Goal: Subscribe to service/newsletter

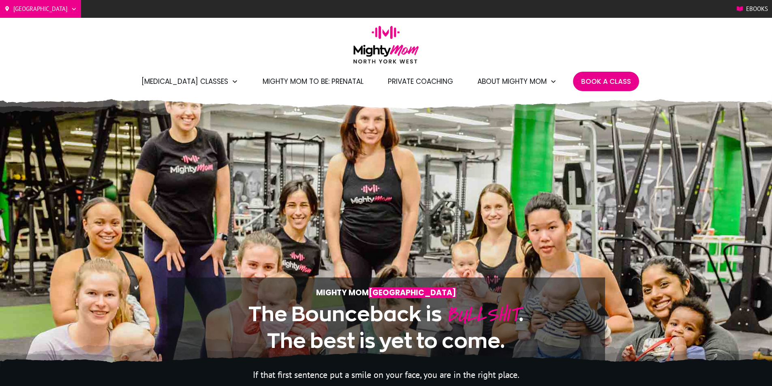
click at [338, 81] on span "Mighty Mom to Be: Prenatal" at bounding box center [313, 82] width 101 height 14
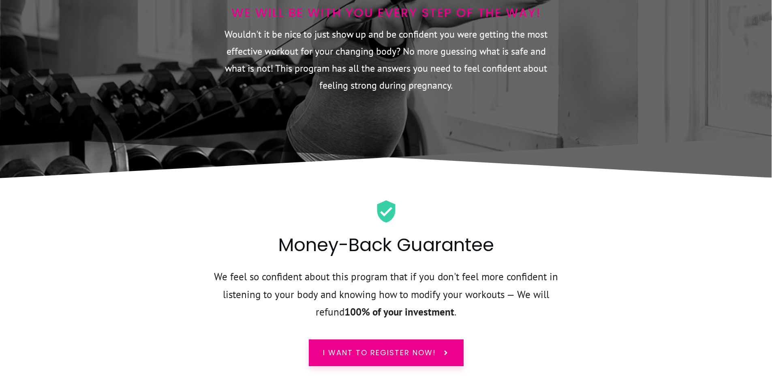
scroll to position [3324, 0]
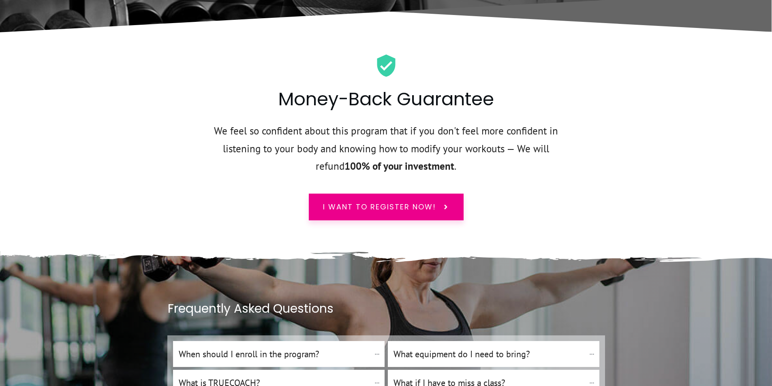
click at [459, 122] on p "We feel so confident about this program that if you don't feel more confident i…" at bounding box center [386, 153] width 371 height 63
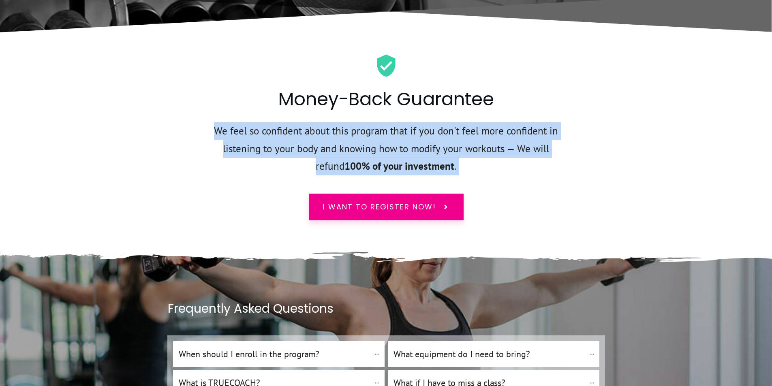
click at [459, 122] on p "We feel so confident about this program that if you don't feel more confident i…" at bounding box center [386, 153] width 371 height 63
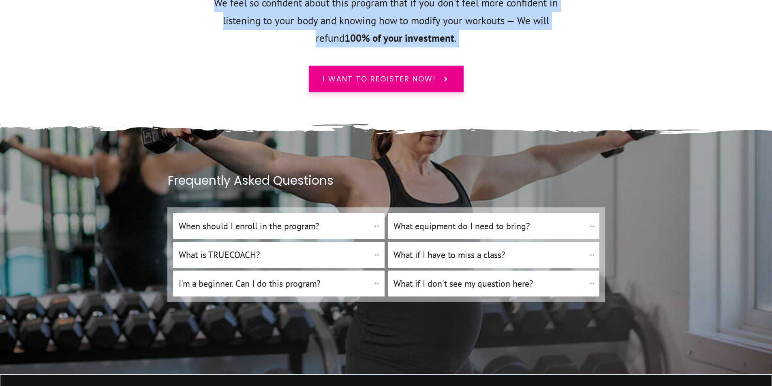
scroll to position [3527, 0]
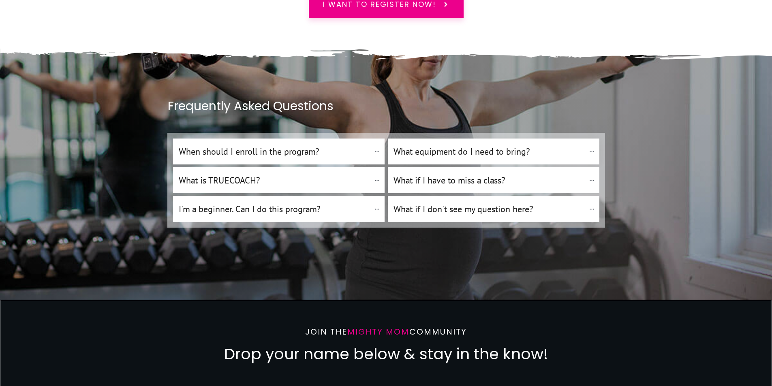
click at [511, 145] on h4 "What equipment do I need to bring?" at bounding box center [490, 152] width 192 height 14
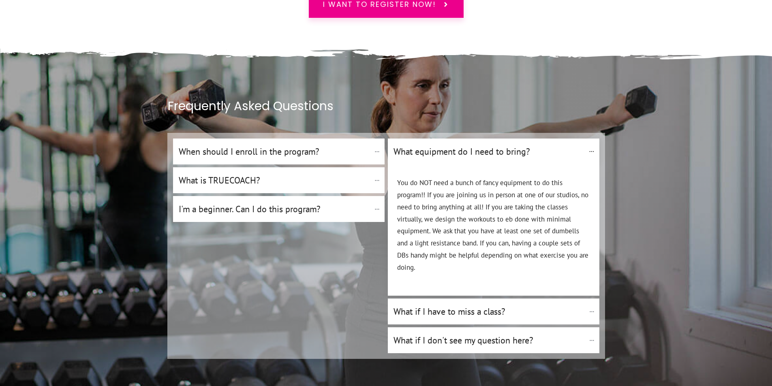
click at [514, 145] on h4 "What equipment do I need to bring?" at bounding box center [489, 152] width 191 height 14
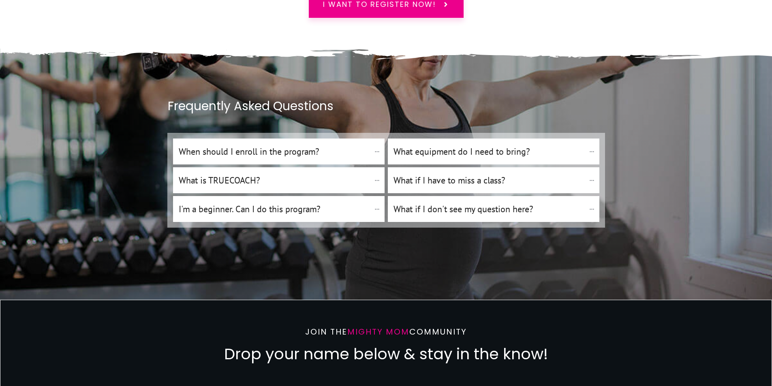
click at [327, 196] on "I'm a beginner. Can I do this program?" at bounding box center [279, 209] width 212 height 26
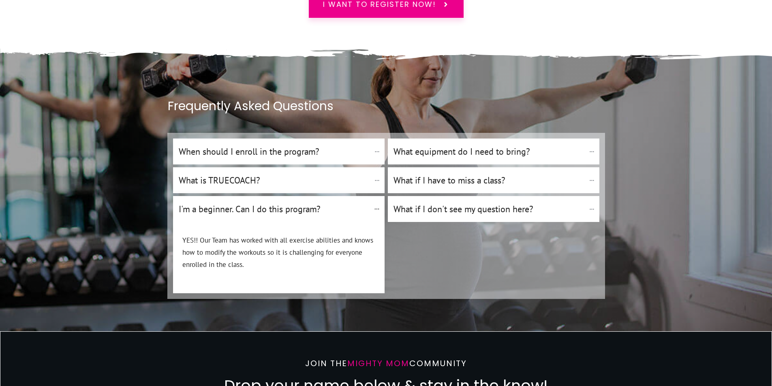
click at [318, 202] on h4 "I'm a beginner. Can I do this program?" at bounding box center [274, 209] width 191 height 14
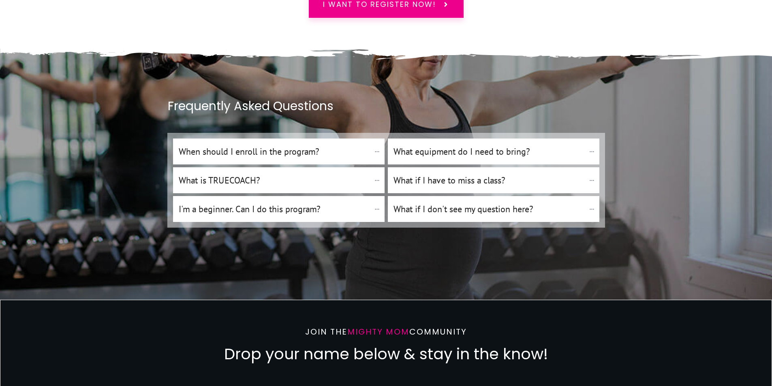
click at [296, 167] on "What is TRUECOACH?" at bounding box center [279, 180] width 212 height 26
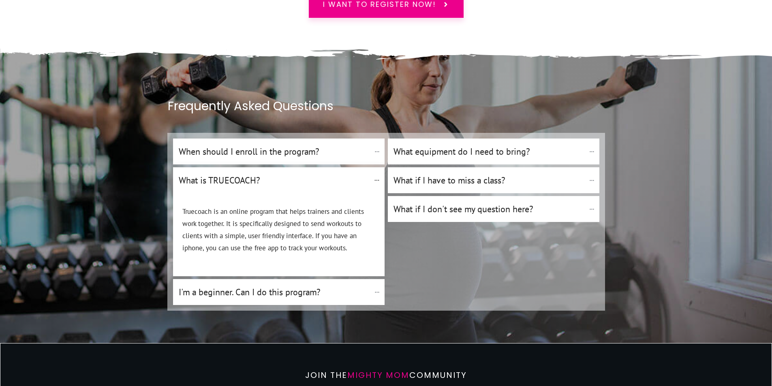
click at [300, 173] on h4 "What is TRUECOACH?" at bounding box center [274, 180] width 191 height 14
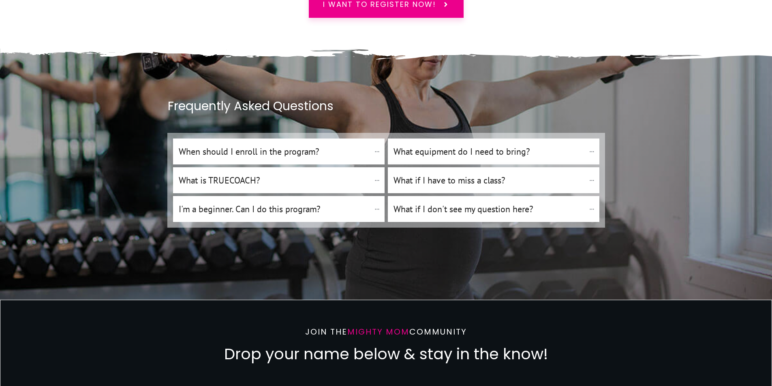
click at [466, 173] on h4 "What if I have to miss a class?" at bounding box center [490, 180] width 192 height 14
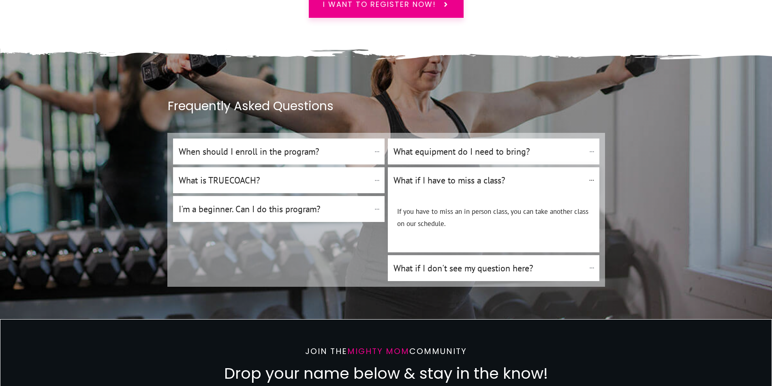
click at [470, 173] on h4 "What if I have to miss a class?" at bounding box center [489, 180] width 191 height 14
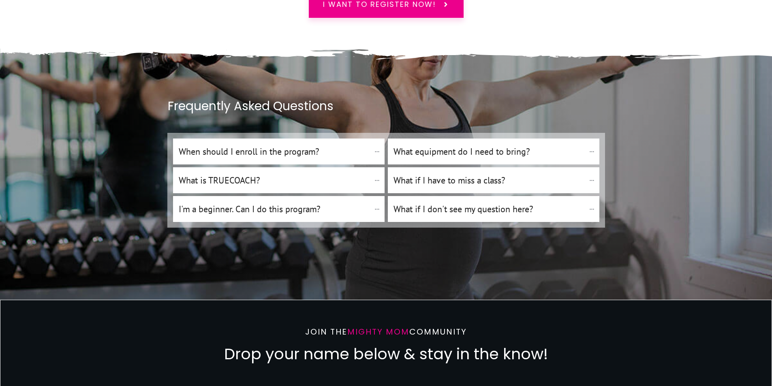
click at [450, 196] on "What if I don't see my question here?" at bounding box center [494, 209] width 212 height 26
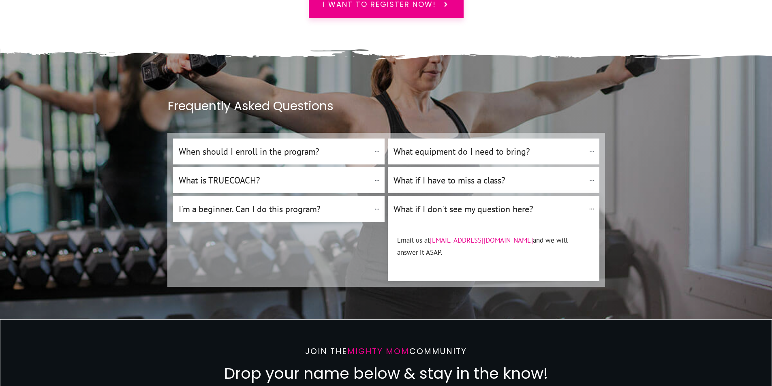
click at [450, 196] on "What if I don't see my question here?" at bounding box center [494, 209] width 212 height 26
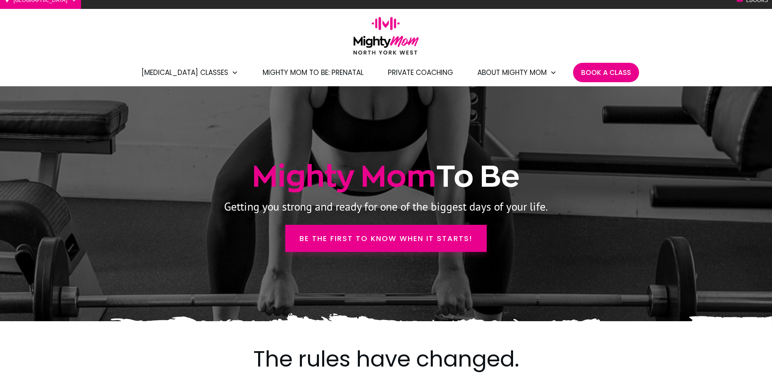
scroll to position [0, 0]
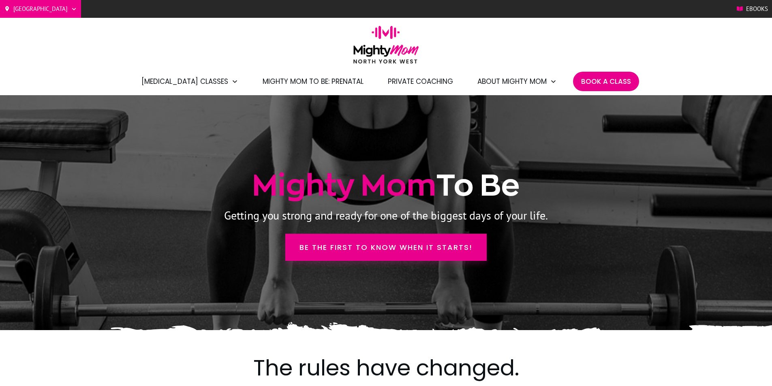
click at [415, 217] on p "Getting you strong and ready for one of the biggest days of your life." at bounding box center [386, 216] width 437 height 20
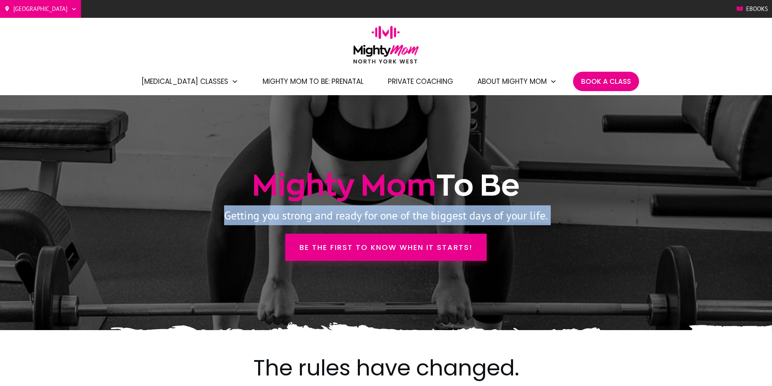
click at [415, 217] on p "Getting you strong and ready for one of the biggest days of your life." at bounding box center [386, 216] width 437 height 20
click at [386, 216] on p "Getting you strong and ready for one of the biggest days of your life." at bounding box center [386, 216] width 437 height 20
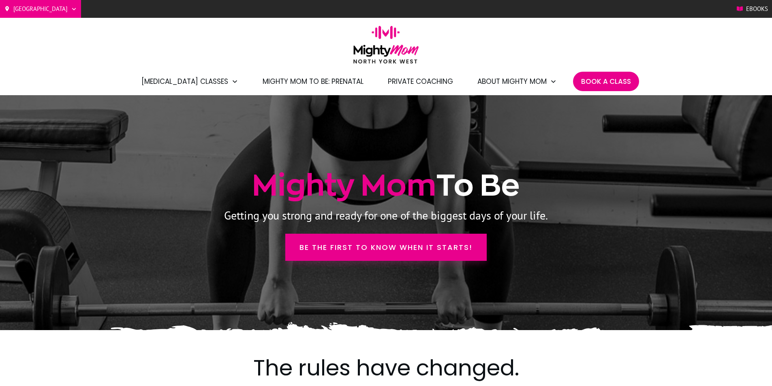
click at [596, 75] on span "Book A Class" at bounding box center [606, 82] width 50 height 14
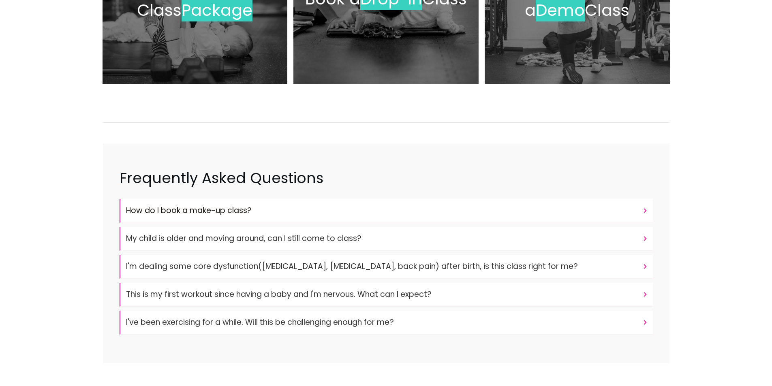
scroll to position [203, 0]
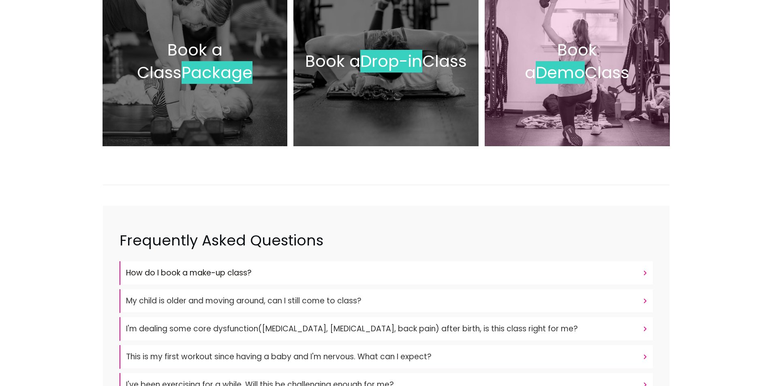
drag, startPoint x: 601, startPoint y: 94, endPoint x: 538, endPoint y: 90, distance: 63.0
click at [538, 90] on div "Book a Demo Class" at bounding box center [577, 61] width 169 height 154
click at [604, 67] on h2 "Book a Demo Class" at bounding box center [577, 61] width 125 height 45
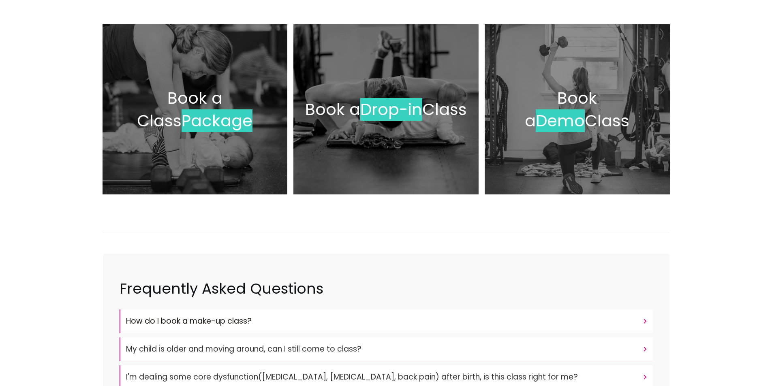
scroll to position [81, 0]
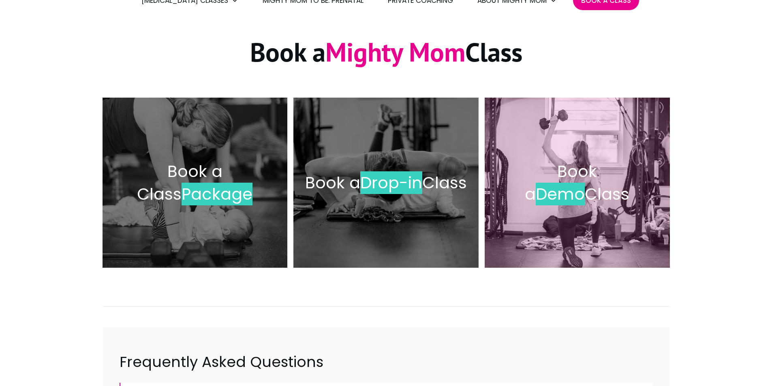
click at [585, 183] on span "Demo" at bounding box center [560, 194] width 49 height 23
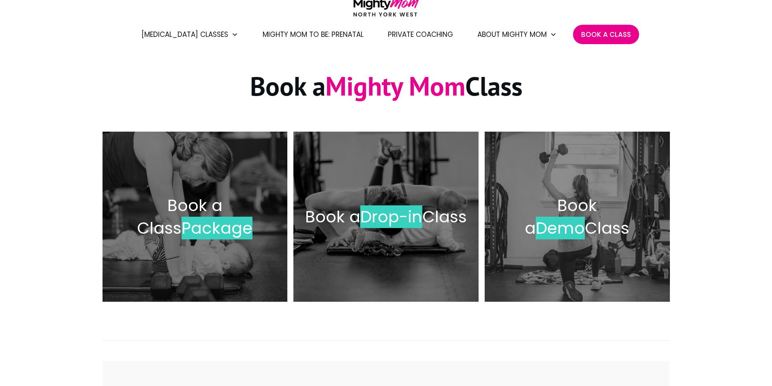
scroll to position [0, 0]
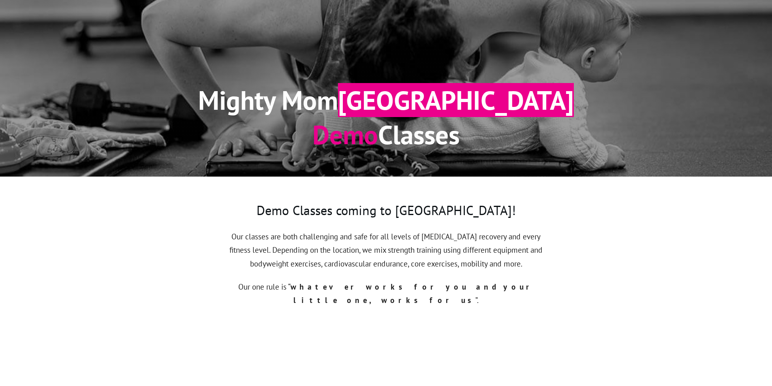
scroll to position [122, 0]
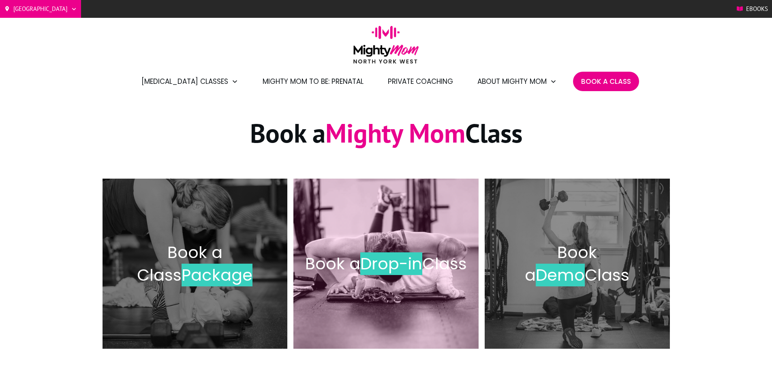
scroll to position [203, 0]
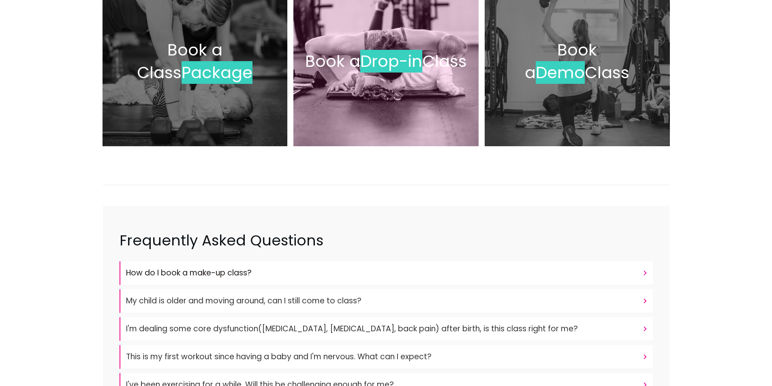
click at [402, 92] on div "Book a Drop-in Class" at bounding box center [386, 61] width 169 height 154
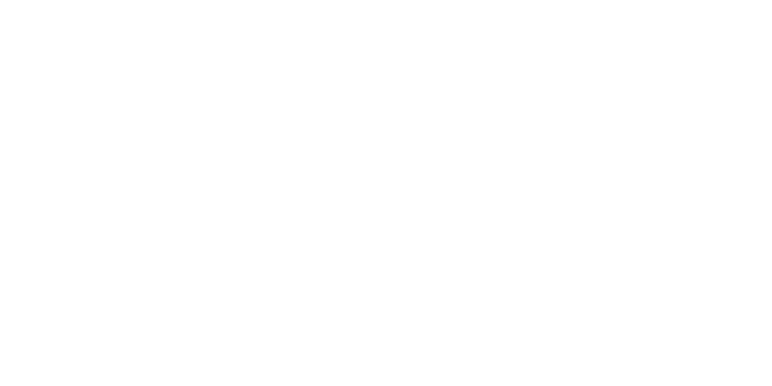
scroll to position [486, 0]
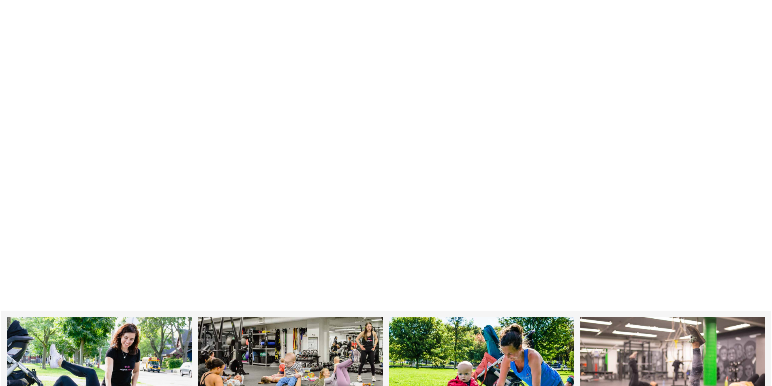
scroll to position [0, 0]
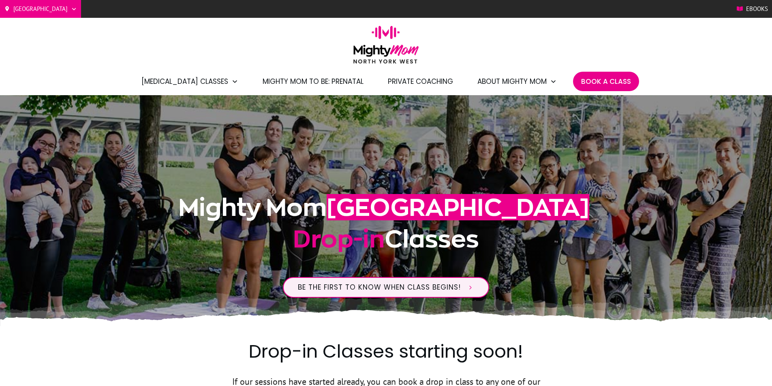
click at [331, 84] on span "Mighty Mom to Be: Prenatal" at bounding box center [313, 82] width 101 height 14
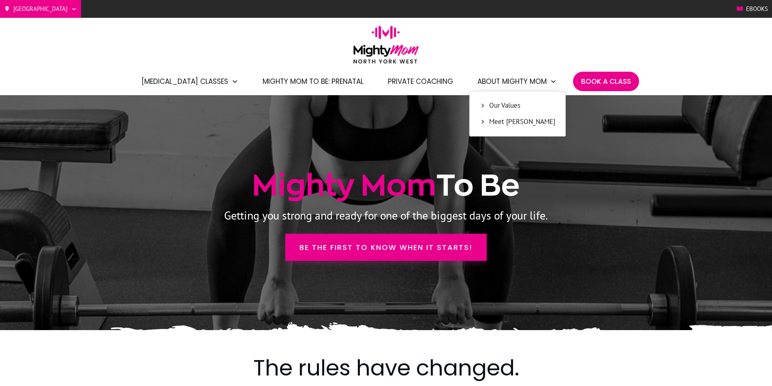
click at [493, 122] on span "Meet [PERSON_NAME]" at bounding box center [522, 122] width 66 height 11
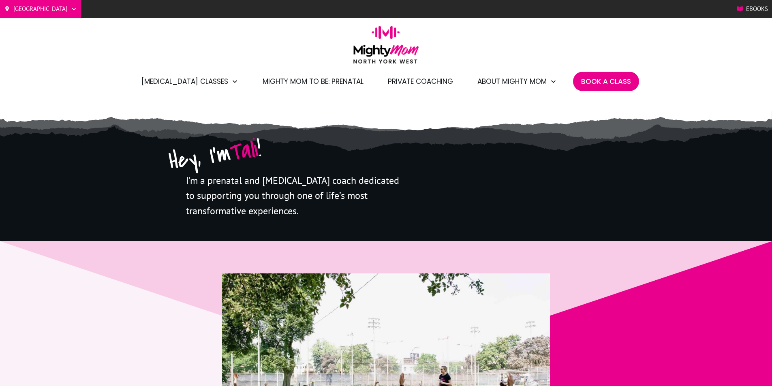
click at [308, 79] on span "Mighty Mom to Be: Prenatal" at bounding box center [313, 82] width 101 height 14
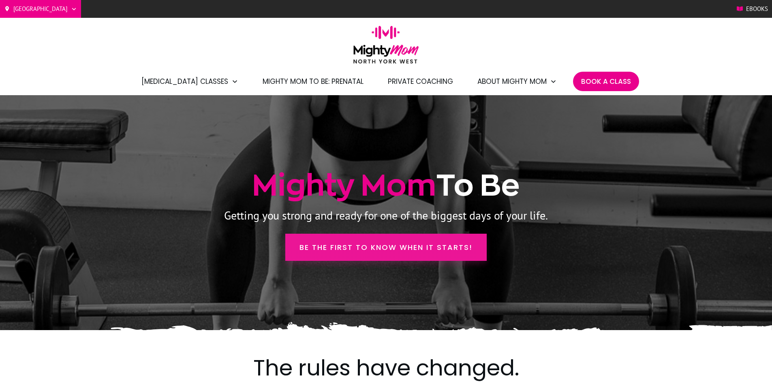
click at [350, 245] on span "Be the first to know when it starts!" at bounding box center [386, 247] width 173 height 11
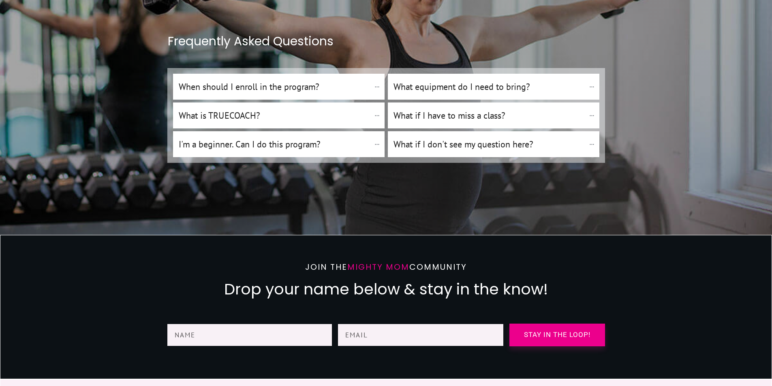
scroll to position [3695, 0]
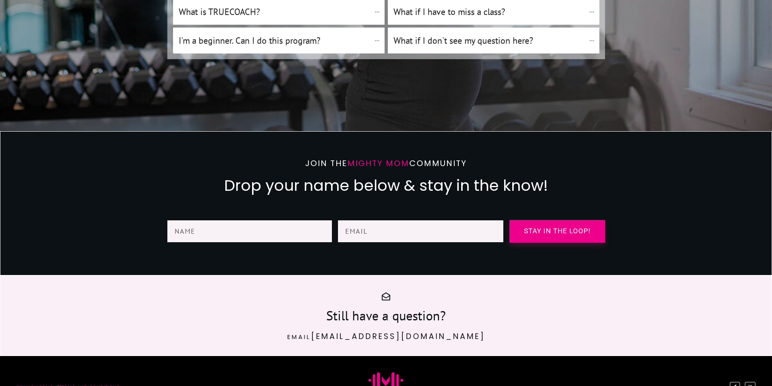
click at [263, 221] on input "text" at bounding box center [249, 232] width 165 height 22
click at [229, 221] on input "[PERSON_NAME]" at bounding box center [249, 232] width 165 height 22
type input "[PERSON_NAME]"
click at [368, 221] on input "email" at bounding box center [420, 232] width 165 height 22
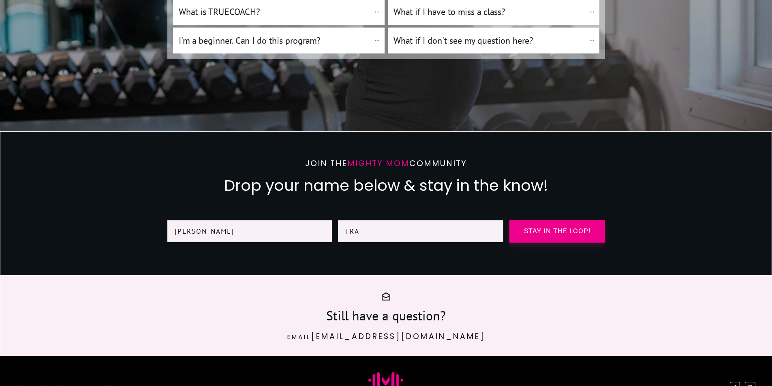
type input "[EMAIL_ADDRESS][DOMAIN_NAME]"
click at [535, 228] on span "Stay in the loop!" at bounding box center [558, 231] width 84 height 6
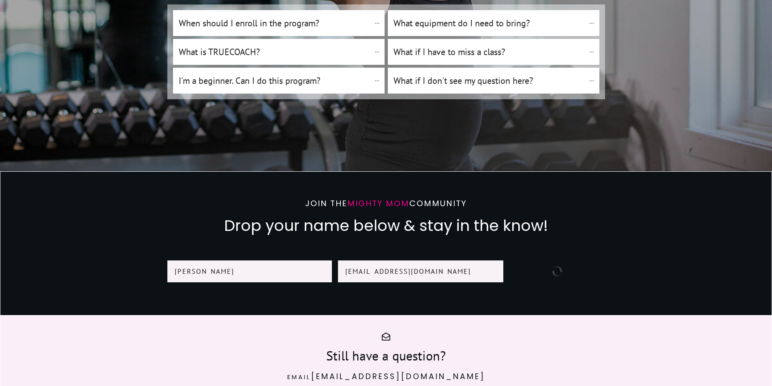
scroll to position [3655, 0]
